Goal: Task Accomplishment & Management: Use online tool/utility

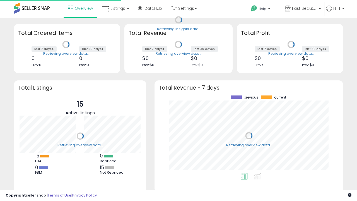
scroll to position [78, 177]
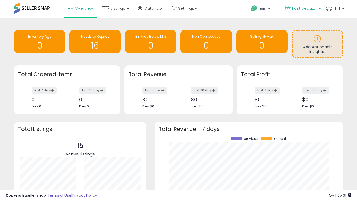
click at [302, 9] on span "Fast Beauty ([GEOGRAPHIC_DATA])" at bounding box center [304, 9] width 25 height 6
click at [0, 0] on span "Fast Beauty ([GEOGRAPHIC_DATA])" at bounding box center [0, 0] width 0 height 0
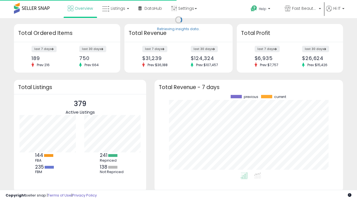
scroll to position [78, 177]
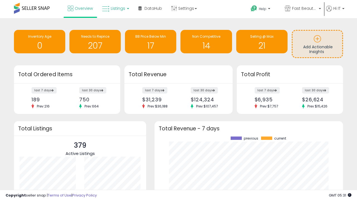
click at [115, 8] on span "Listings" at bounding box center [118, 9] width 14 height 6
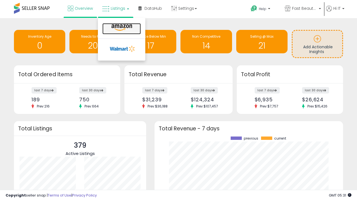
click at [121, 28] on icon at bounding box center [122, 27] width 24 height 7
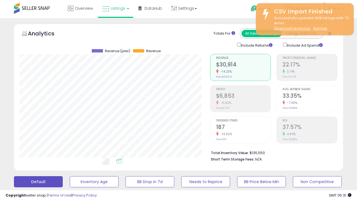
scroll to position [114, 190]
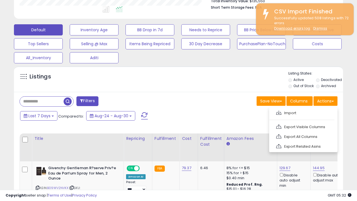
click at [279, 112] on span at bounding box center [278, 112] width 5 height 4
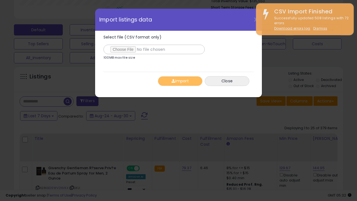
type input "**********"
click at [180, 81] on button "Import" at bounding box center [180, 81] width 45 height 10
